Goal: Task Accomplishment & Management: Use online tool/utility

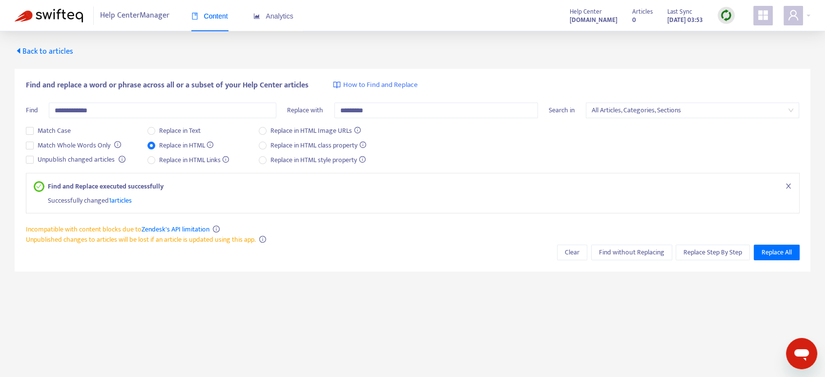
click at [39, 50] on span "Back to articles" at bounding box center [44, 51] width 59 height 13
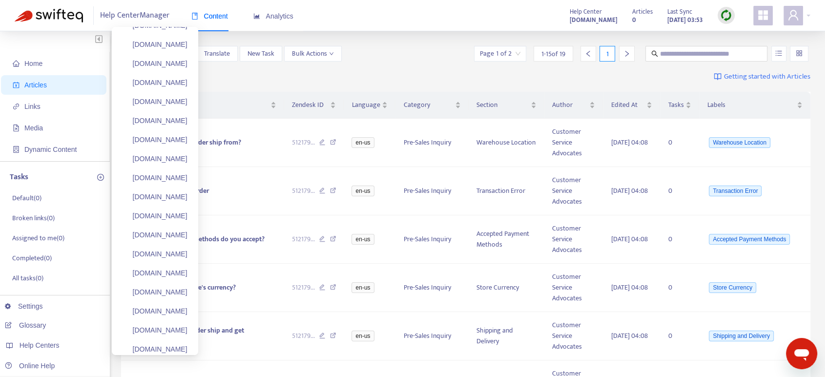
scroll to position [1751, 0]
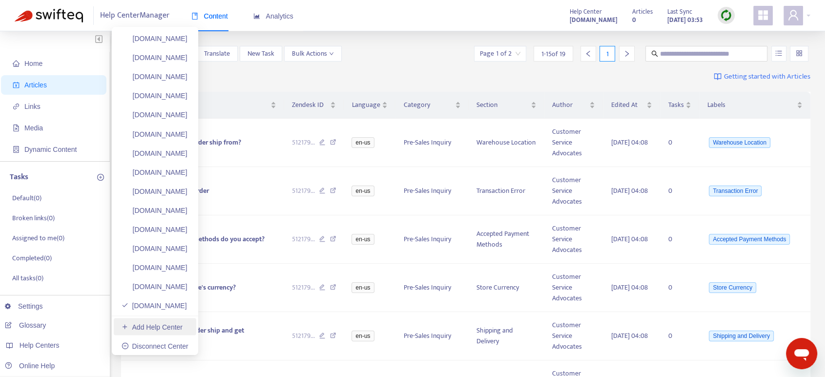
click at [176, 331] on link "Add Help Center" at bounding box center [152, 327] width 61 height 8
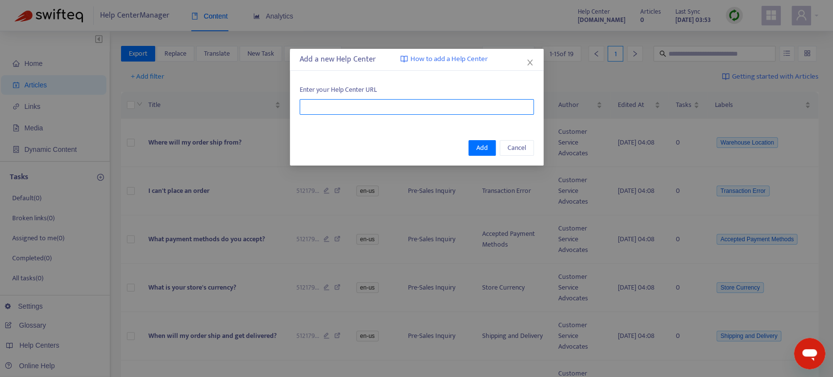
click at [348, 102] on input "text" at bounding box center [417, 107] width 234 height 16
paste input "**********"
type input "**********"
click at [481, 144] on span "Add" at bounding box center [483, 148] width 12 height 11
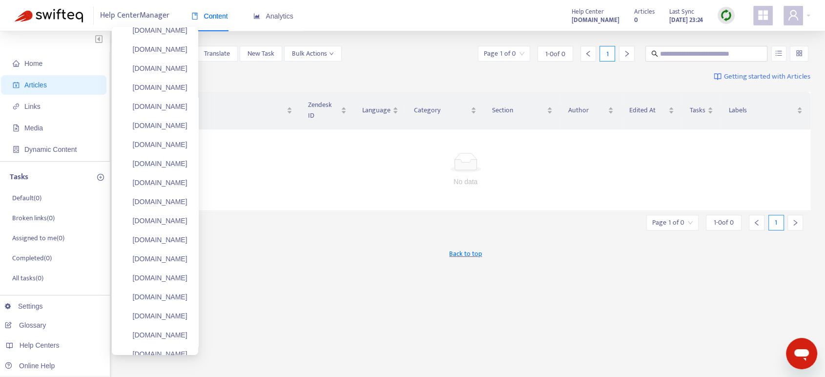
scroll to position [0, 0]
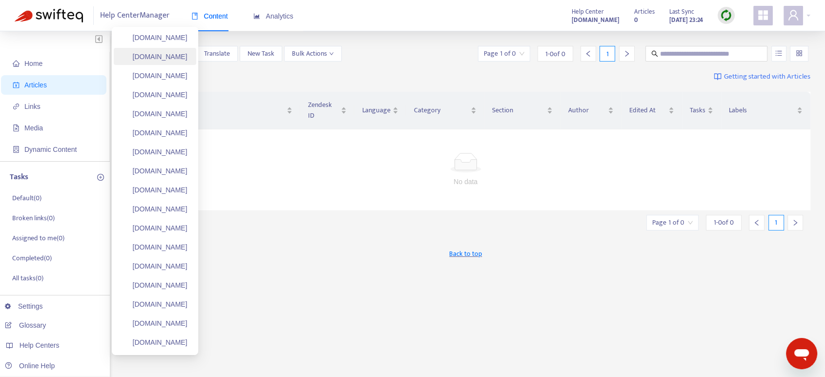
click at [173, 58] on link "[DOMAIN_NAME]" at bounding box center [155, 57] width 66 height 8
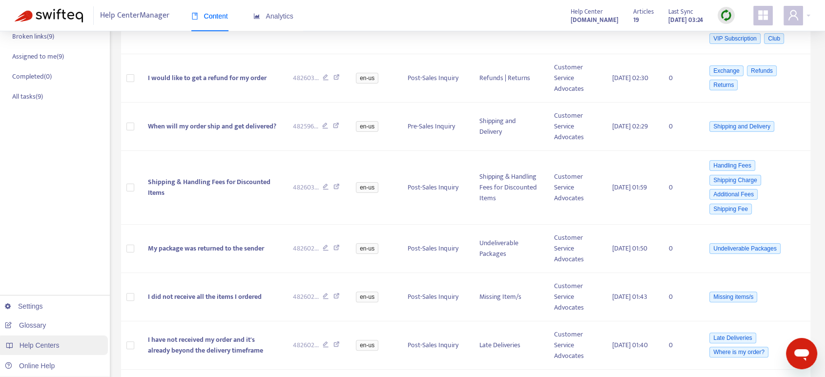
scroll to position [163, 0]
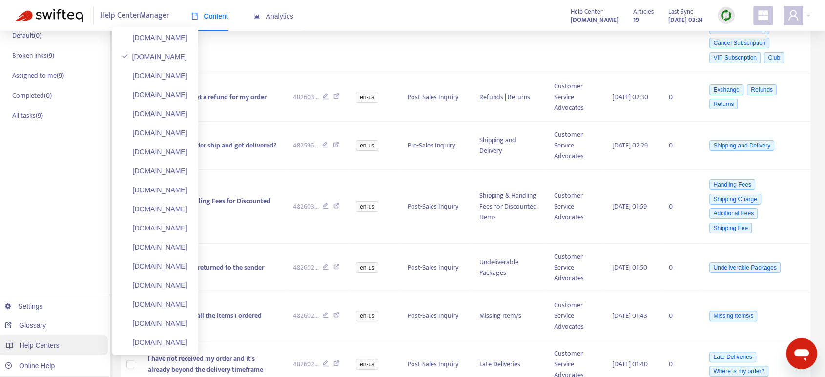
click at [41, 340] on div "Help Centers" at bounding box center [52, 345] width 111 height 20
click at [159, 301] on link "[DOMAIN_NAME]" at bounding box center [155, 305] width 66 height 8
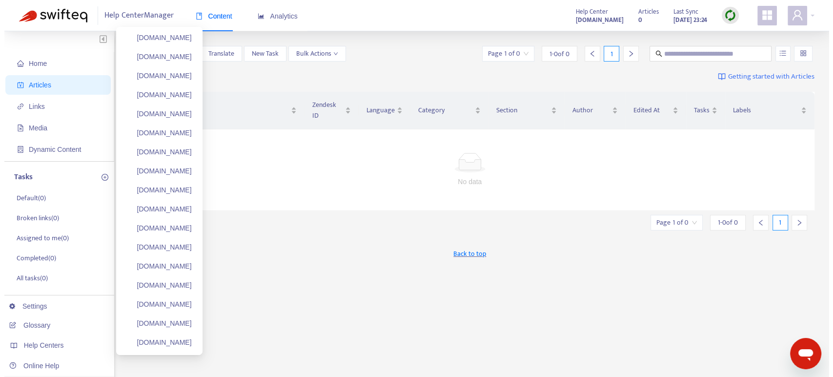
scroll to position [0, 0]
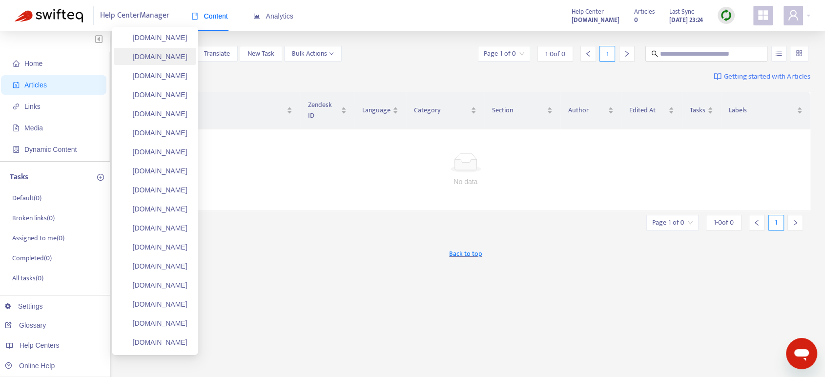
click at [166, 58] on link "[DOMAIN_NAME]" at bounding box center [155, 57] width 66 height 8
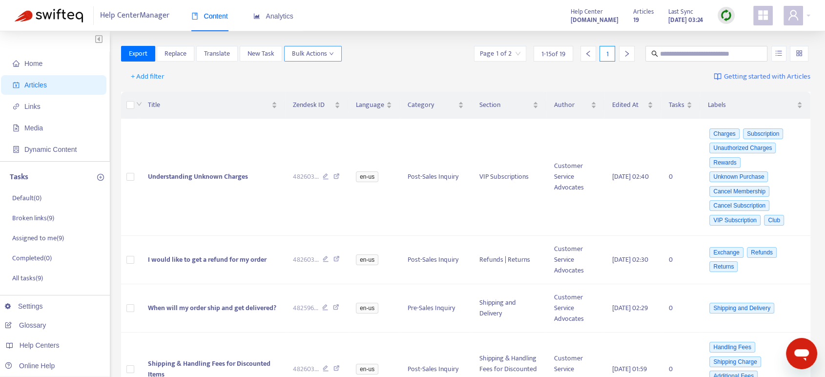
click at [320, 54] on span "Bulk Actions" at bounding box center [313, 53] width 42 height 11
click at [309, 73] on span "Duplicate" at bounding box center [305, 72] width 27 height 11
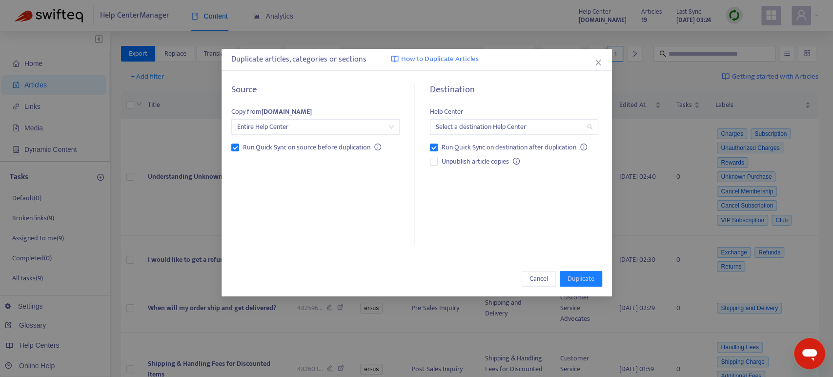
drag, startPoint x: 464, startPoint y: 130, endPoint x: 474, endPoint y: 202, distance: 71.9
click at [465, 130] on input "search" at bounding box center [514, 127] width 157 height 15
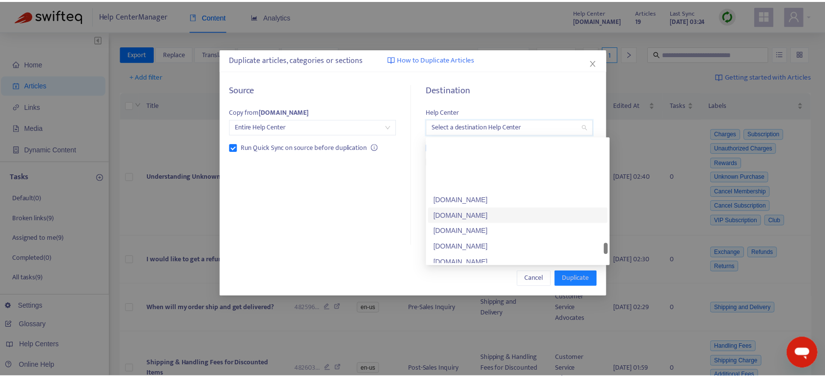
scroll to position [1543, 0]
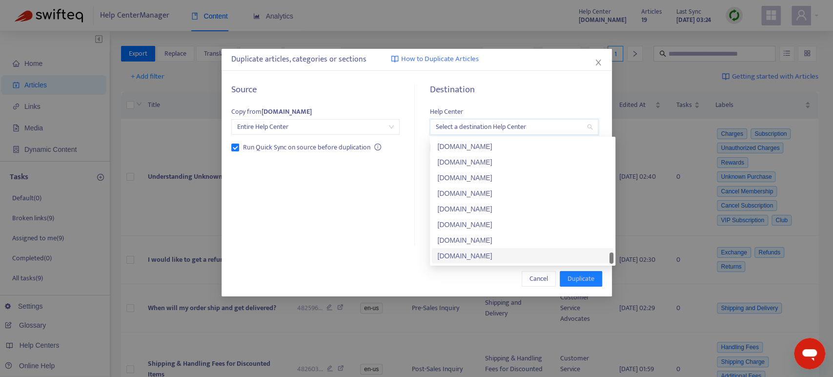
click at [465, 255] on div "[DOMAIN_NAME]" at bounding box center [523, 255] width 170 height 11
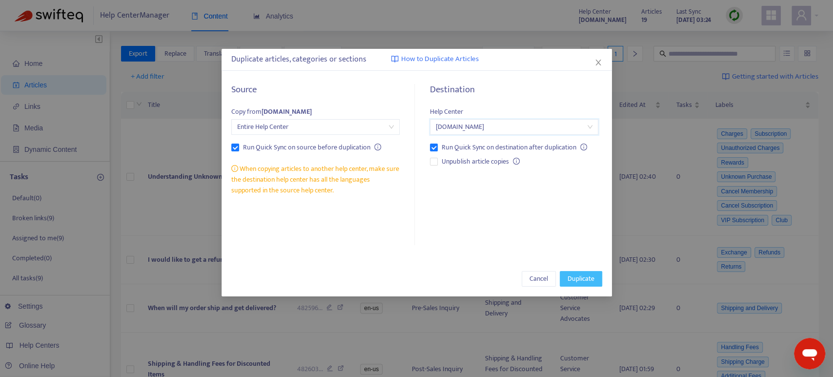
click at [576, 279] on span "Duplicate" at bounding box center [581, 278] width 27 height 11
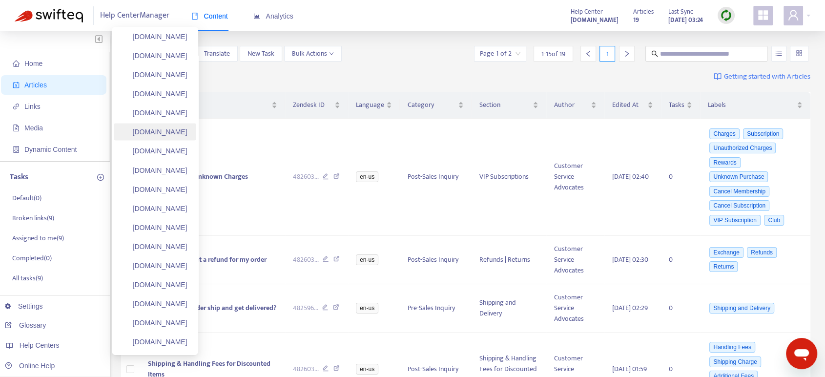
scroll to position [1770, 0]
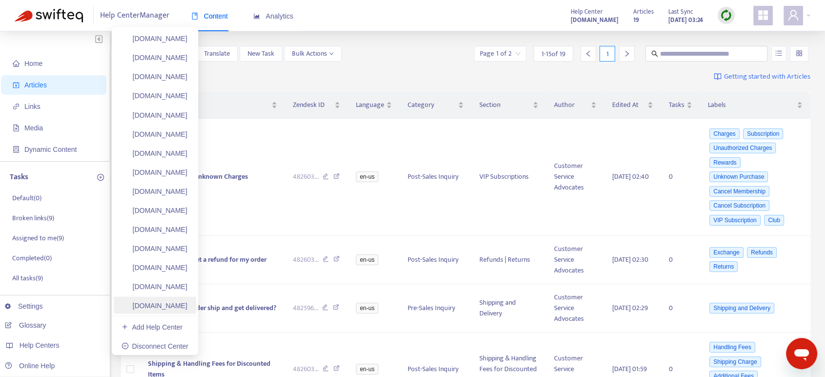
click at [160, 302] on link "[DOMAIN_NAME]" at bounding box center [155, 305] width 66 height 8
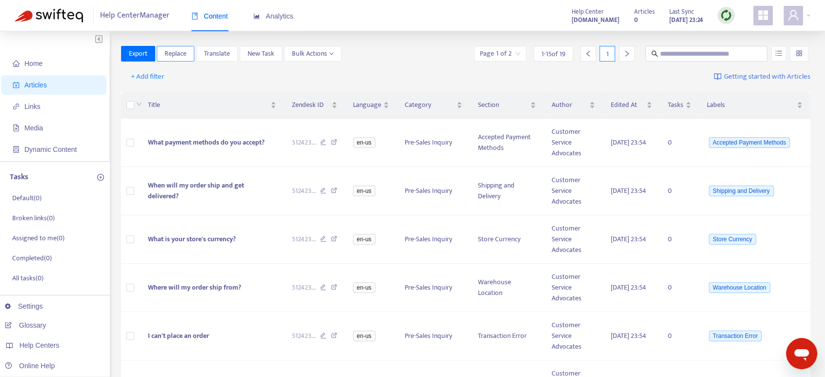
click at [191, 54] on button "Replace" at bounding box center [176, 54] width 38 height 16
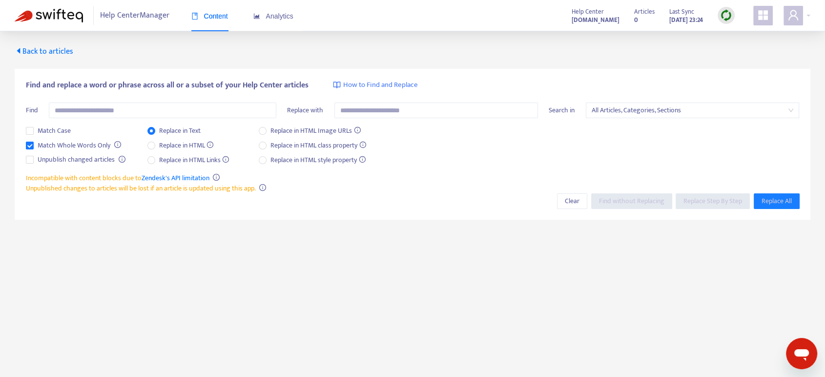
click at [30, 151] on div "Match Whole Words Only" at bounding box center [76, 147] width 100 height 15
click at [20, 144] on div "Find and replace a word or phrase across all or a subset of your Help Center ar…" at bounding box center [413, 144] width 796 height 151
click at [25, 144] on div "Find and replace a word or phrase across all or a subset of your Help Center ar…" at bounding box center [413, 144] width 796 height 151
click at [33, 146] on label "Match Whole Words Only" at bounding box center [70, 145] width 88 height 11
click at [116, 106] on input "text" at bounding box center [163, 111] width 228 height 16
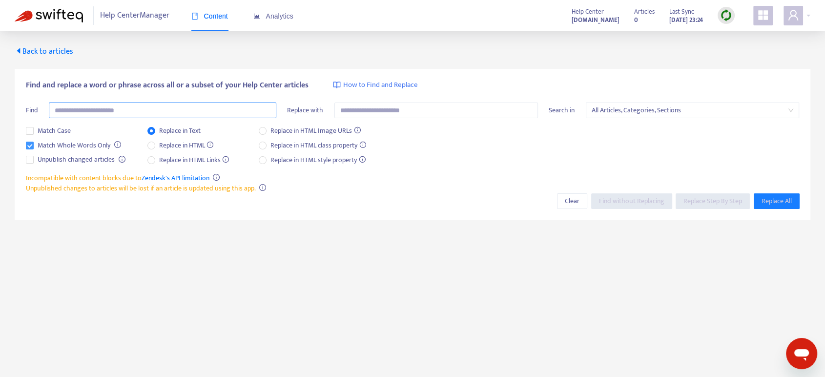
paste input "**********"
type input "**********"
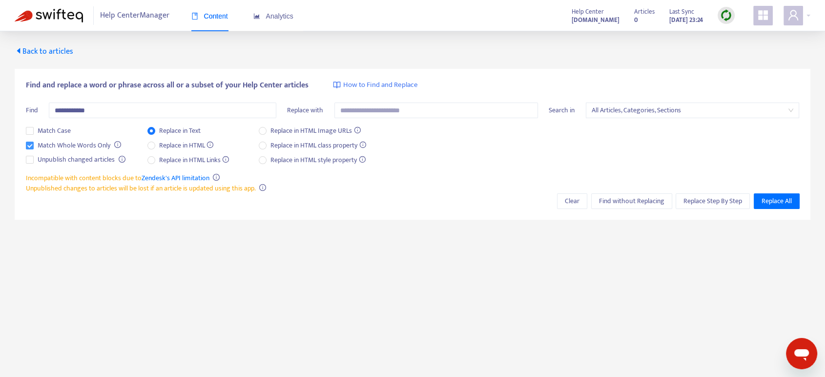
click at [35, 144] on span "Match Whole Words Only" at bounding box center [74, 145] width 81 height 11
drag, startPoint x: 500, startPoint y: 18, endPoint x: 570, endPoint y: 26, distance: 70.9
click at [570, 26] on div "Help Center Manager Content Analytics Help Center [DOMAIN_NAME] Articles 0 Last…" at bounding box center [412, 15] width 825 height 31
copy strong "sisterhoodcollection"
click at [394, 110] on input "text" at bounding box center [436, 111] width 204 height 16
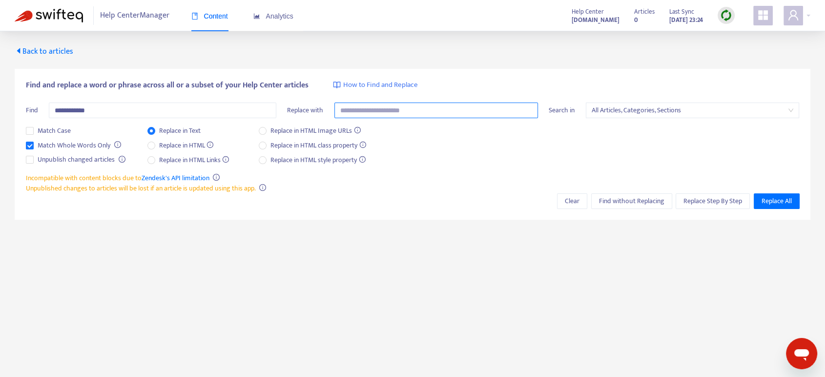
paste input "**********"
type input "**********"
click at [413, 176] on div "Incompatible with content blocks due to Zendesk's API limitation Unpublished ch…" at bounding box center [413, 183] width 774 height 21
click at [623, 199] on span "Find without Replacing" at bounding box center [631, 201] width 65 height 11
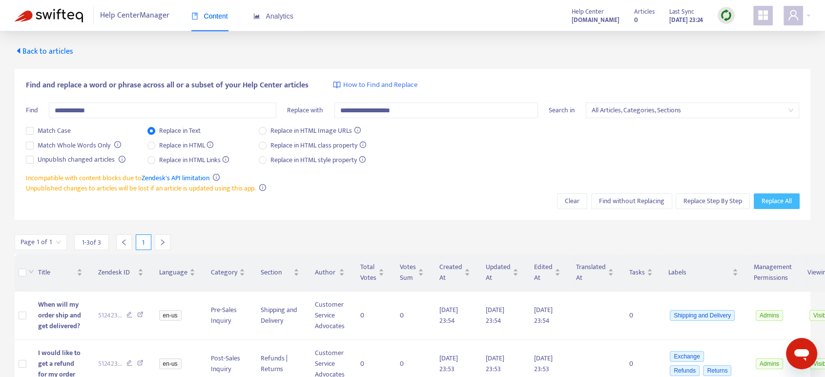
click at [767, 197] on span "Replace All" at bounding box center [777, 201] width 30 height 11
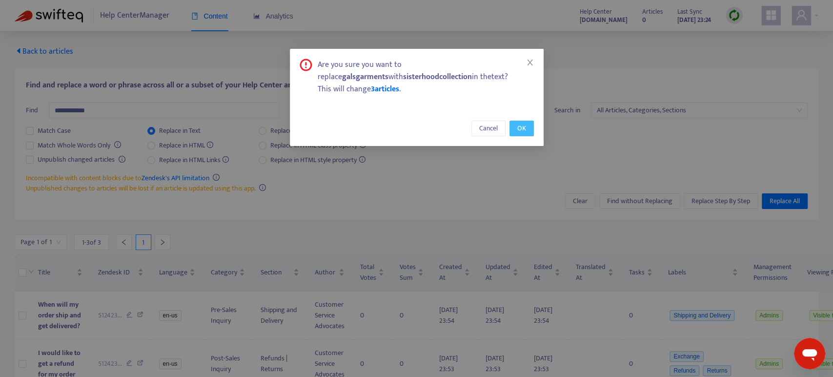
click at [521, 132] on span "OK" at bounding box center [522, 128] width 9 height 11
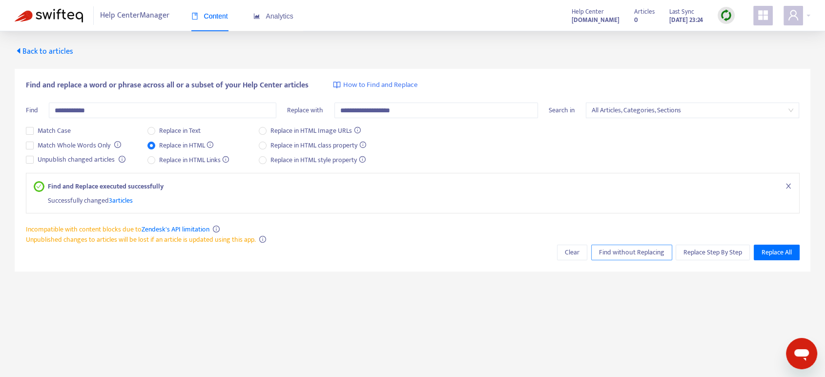
click at [610, 255] on span "Find without Replacing" at bounding box center [631, 252] width 65 height 11
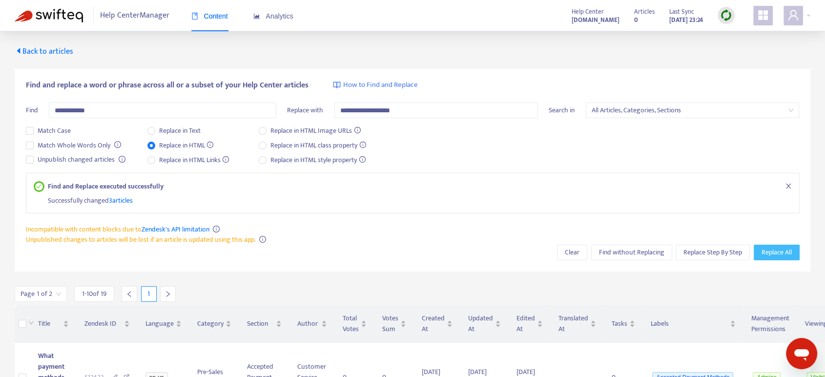
click at [780, 252] on span "Replace All" at bounding box center [777, 252] width 30 height 11
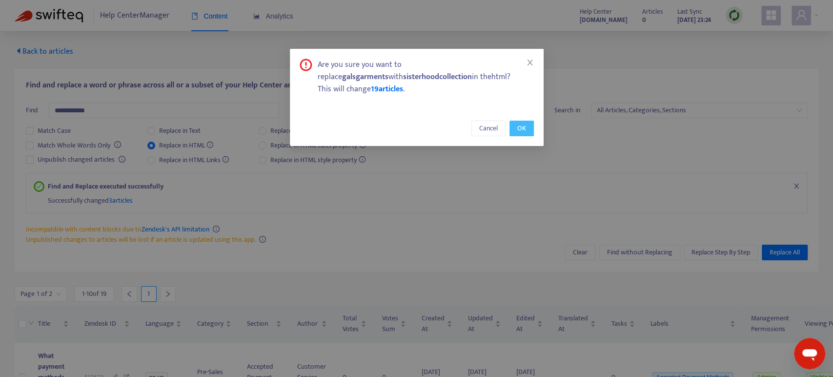
click at [512, 128] on button "OK" at bounding box center [522, 129] width 24 height 16
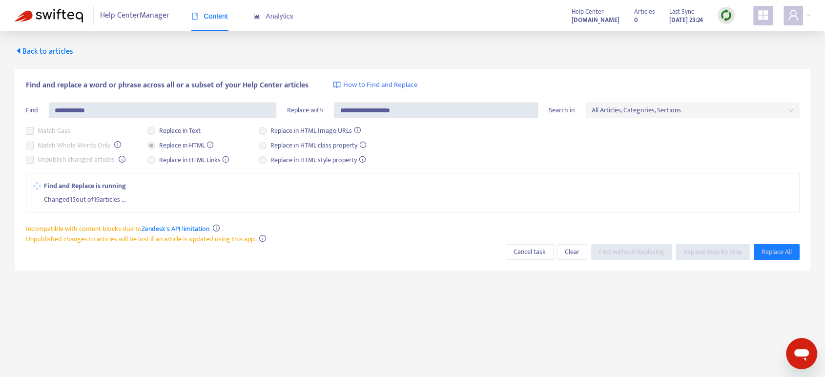
click at [337, 233] on div "Incompatible with content blocks due to Zendesk's API limitation Unpublished ch…" at bounding box center [413, 234] width 774 height 21
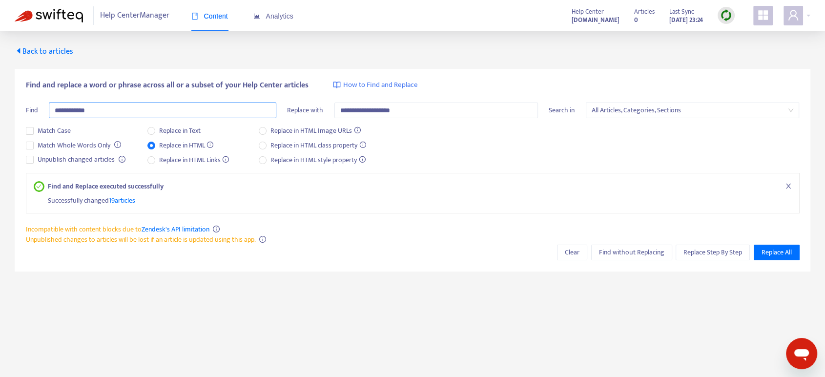
click at [58, 110] on input "**********" at bounding box center [163, 111] width 228 height 16
type input "**********"
drag, startPoint x: 343, startPoint y: 108, endPoint x: 336, endPoint y: 129, distance: 21.9
click at [343, 108] on input "**********" at bounding box center [436, 111] width 204 height 16
click at [361, 110] on input "**********" at bounding box center [436, 111] width 204 height 16
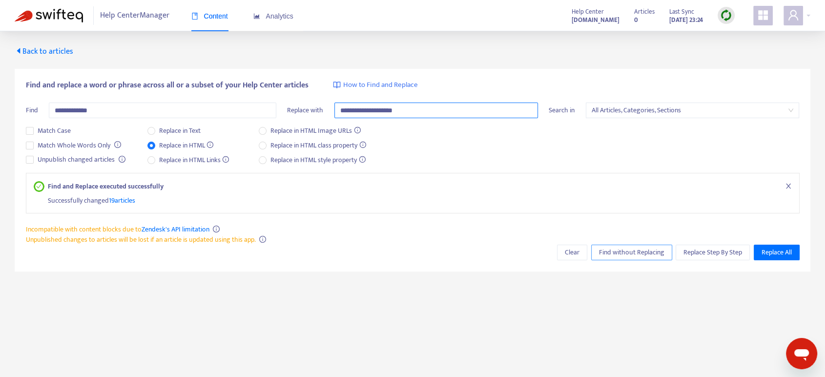
type input "**********"
click at [619, 254] on span "Find without Replacing" at bounding box center [631, 252] width 65 height 11
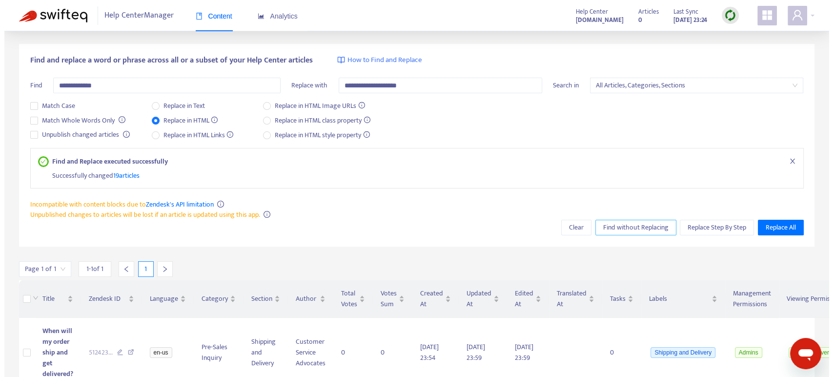
scroll to position [39, 0]
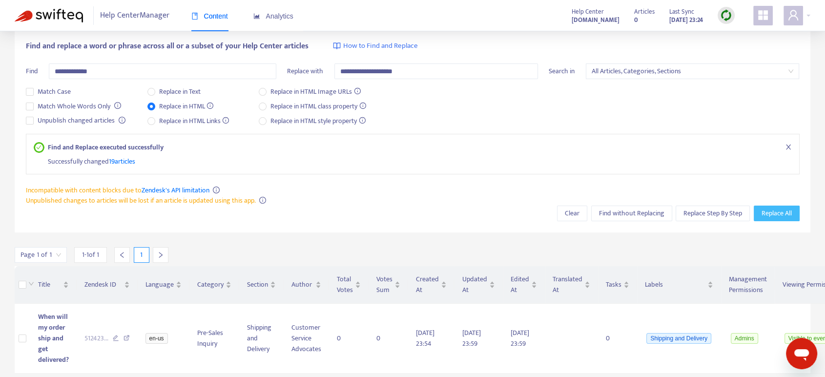
click at [766, 211] on span "Replace All" at bounding box center [777, 213] width 30 height 11
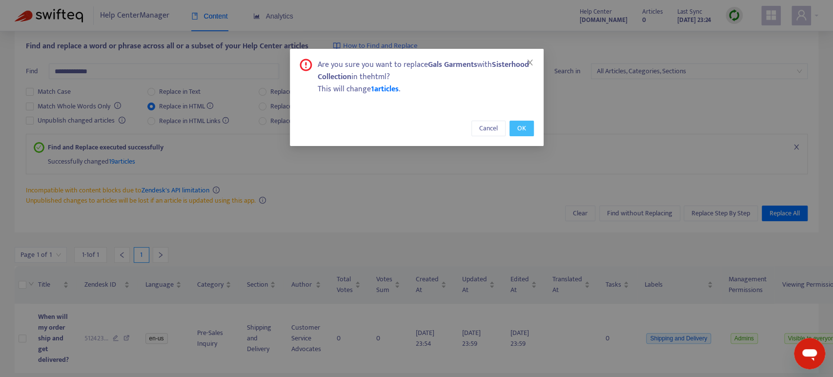
click at [518, 127] on span "OK" at bounding box center [522, 128] width 9 height 11
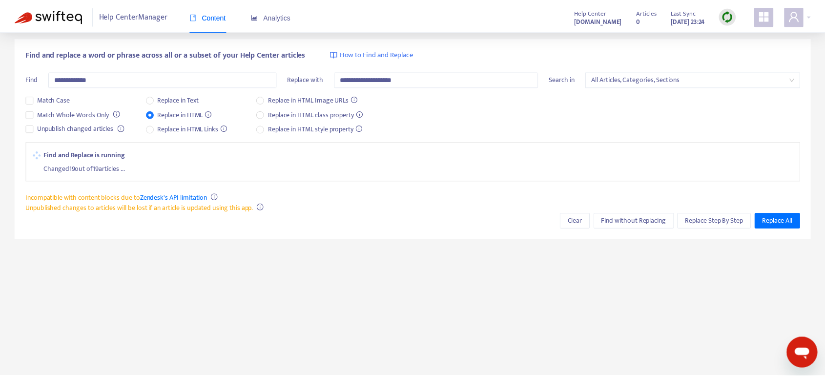
scroll to position [31, 0]
